Goal: Check status: Check status

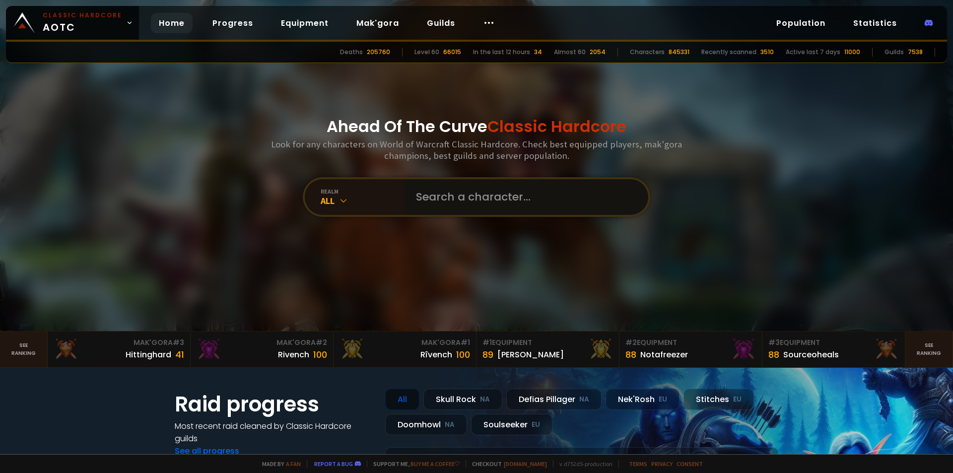
click at [477, 194] on input "text" at bounding box center [523, 197] width 226 height 36
type input "Frarikas"
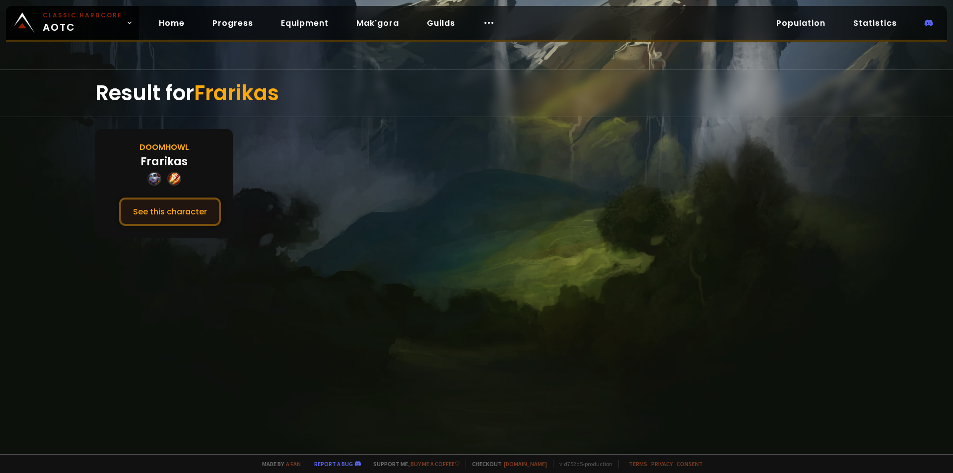
click at [196, 215] on button "See this character" at bounding box center [170, 212] width 102 height 28
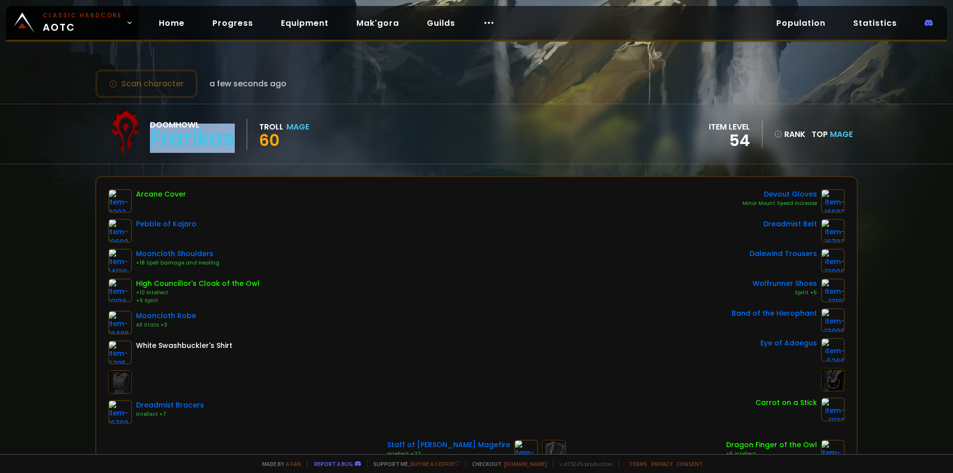
drag, startPoint x: 238, startPoint y: 141, endPoint x: 151, endPoint y: 144, distance: 87.4
click at [151, 144] on div "Doomhowl Frarikas" at bounding box center [198, 134] width 97 height 31
copy div "Frarikas"
